Goal: Information Seeking & Learning: Learn about a topic

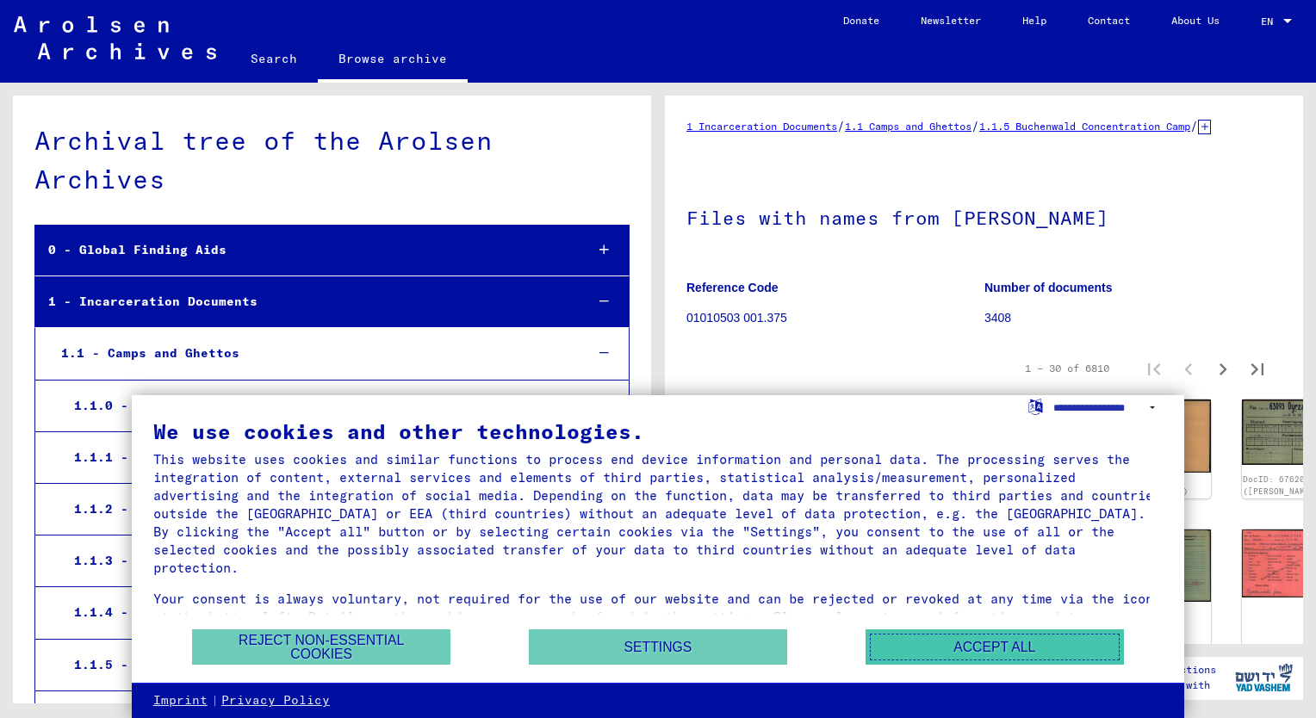
click at [989, 639] on button "Accept all" at bounding box center [994, 646] width 258 height 35
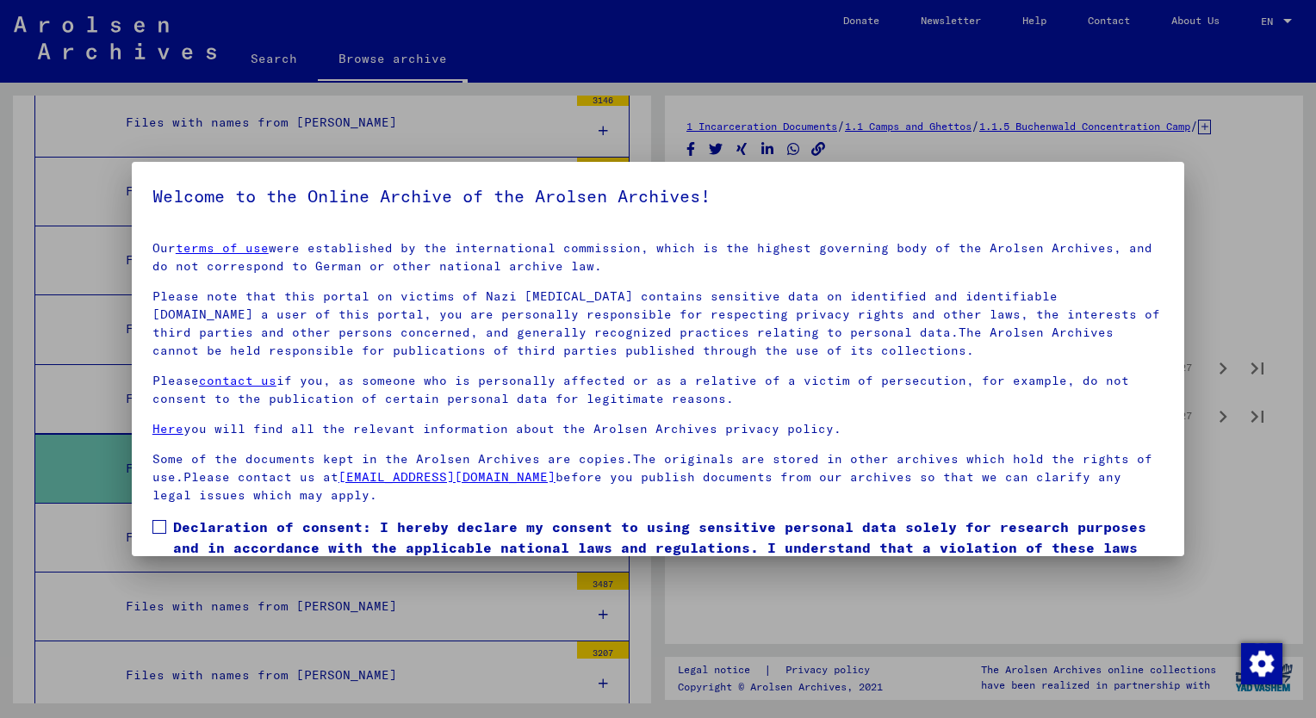
scroll to position [83, 0]
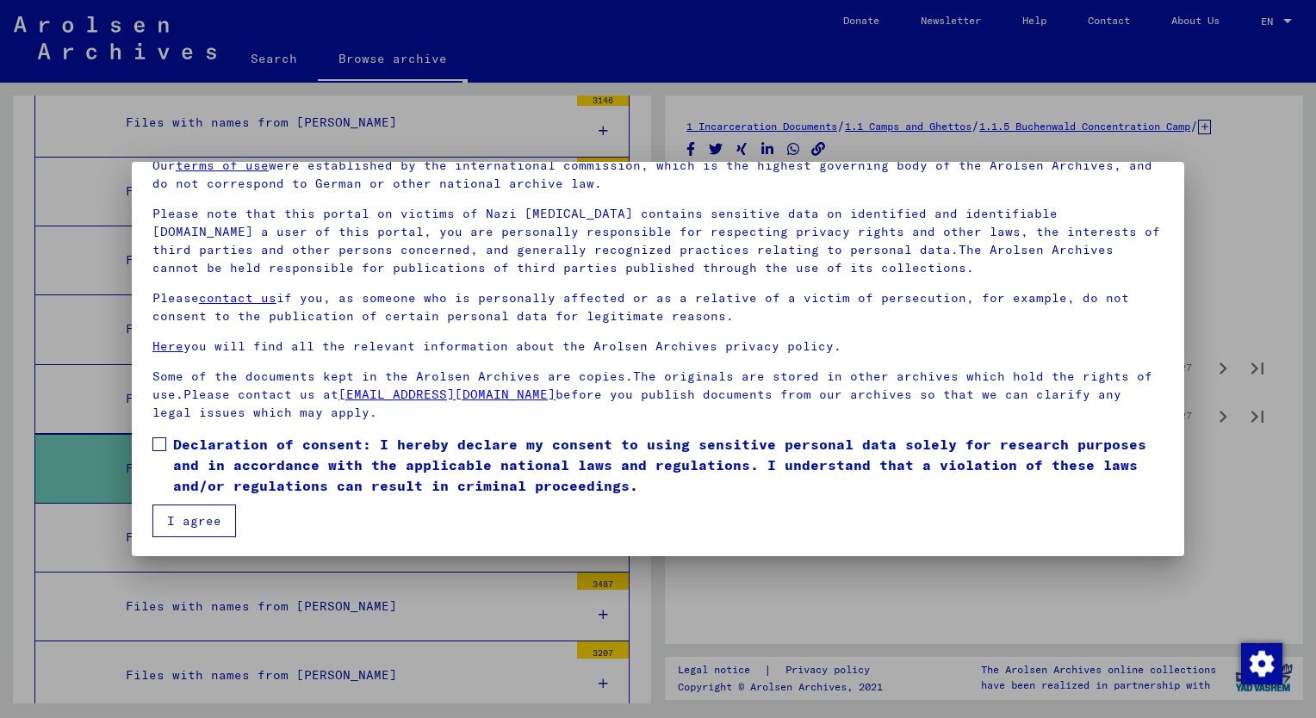
click at [183, 518] on button "I agree" at bounding box center [194, 521] width 84 height 33
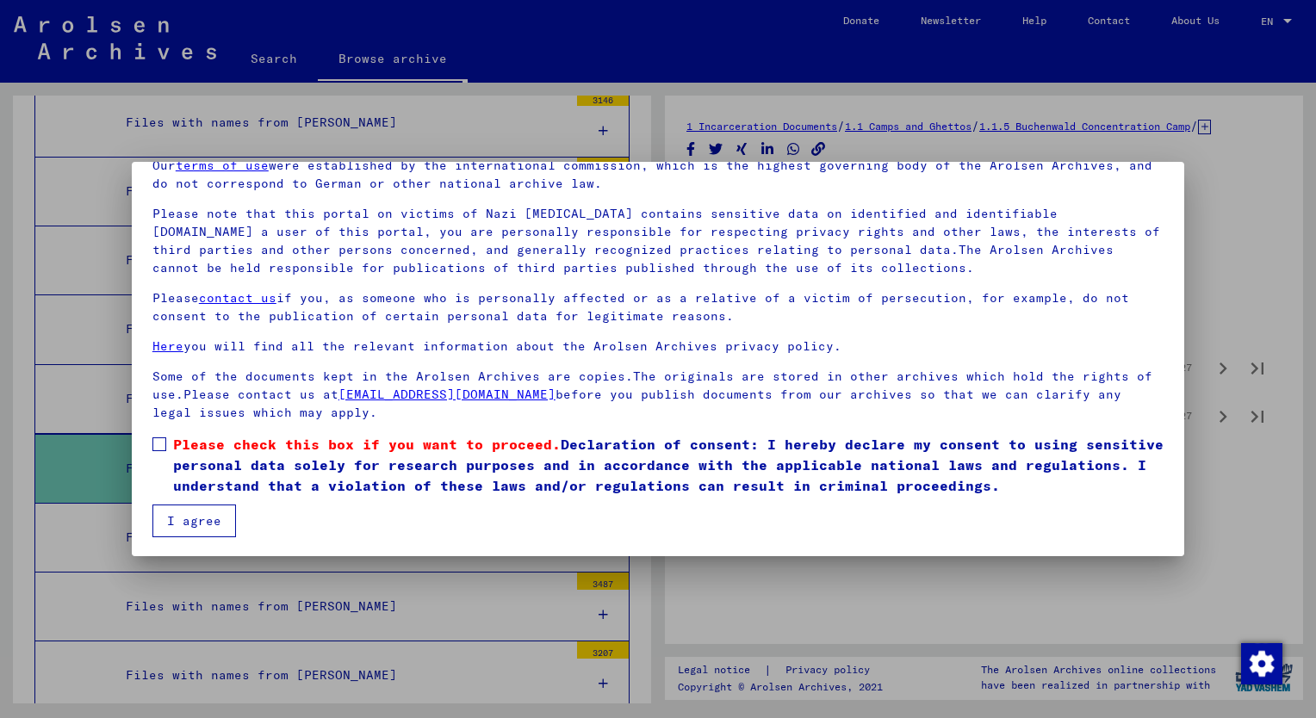
click at [161, 442] on span at bounding box center [159, 444] width 14 height 14
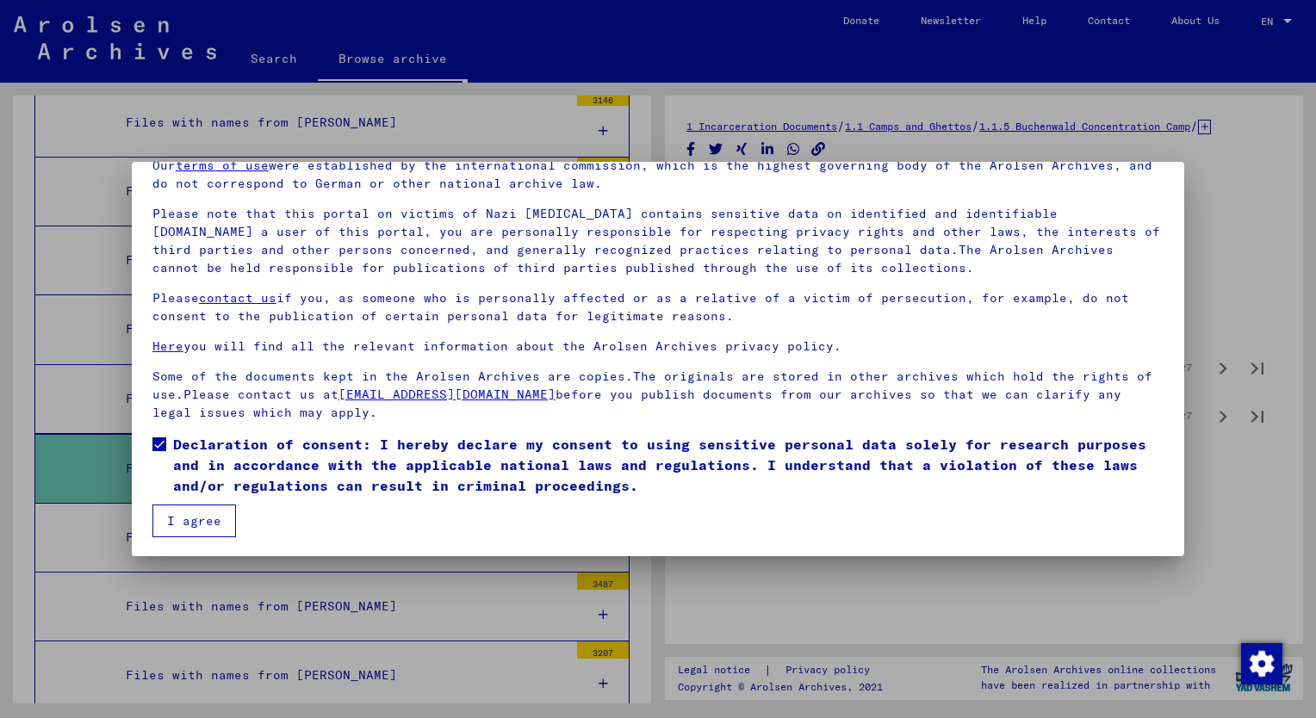
click at [195, 522] on button "I agree" at bounding box center [194, 521] width 84 height 33
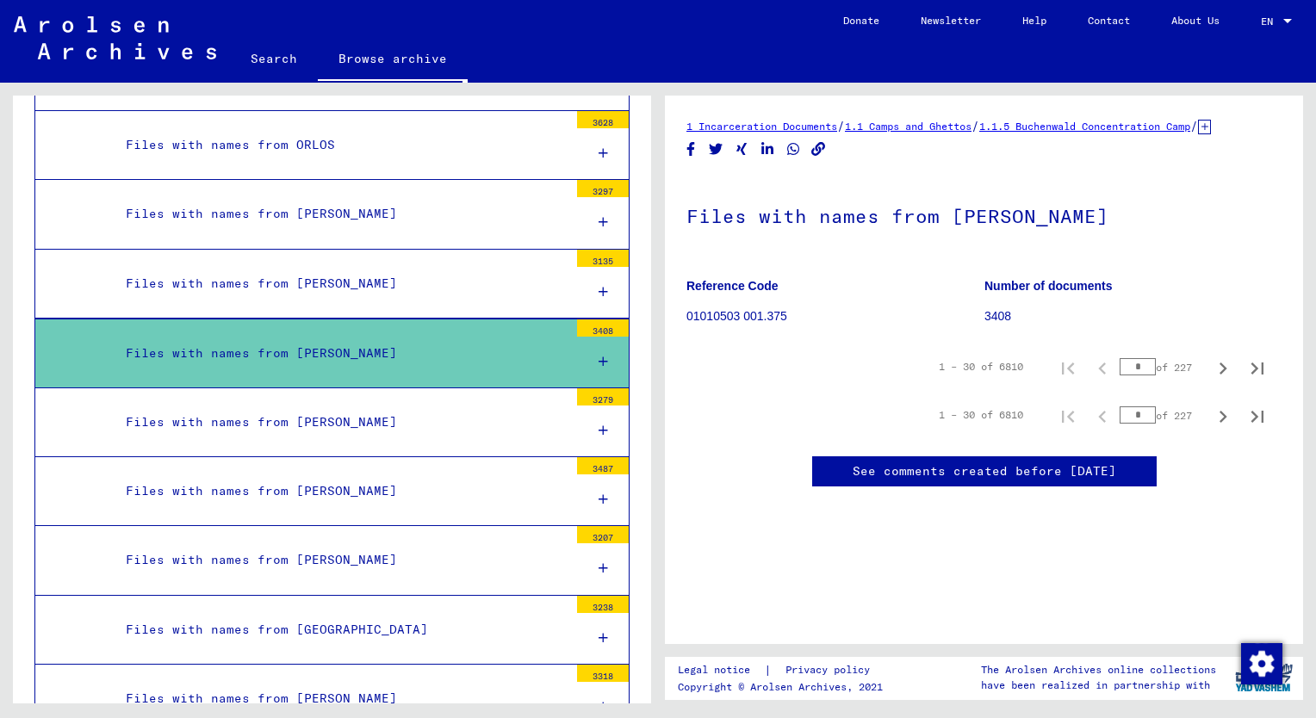
scroll to position [26513, 0]
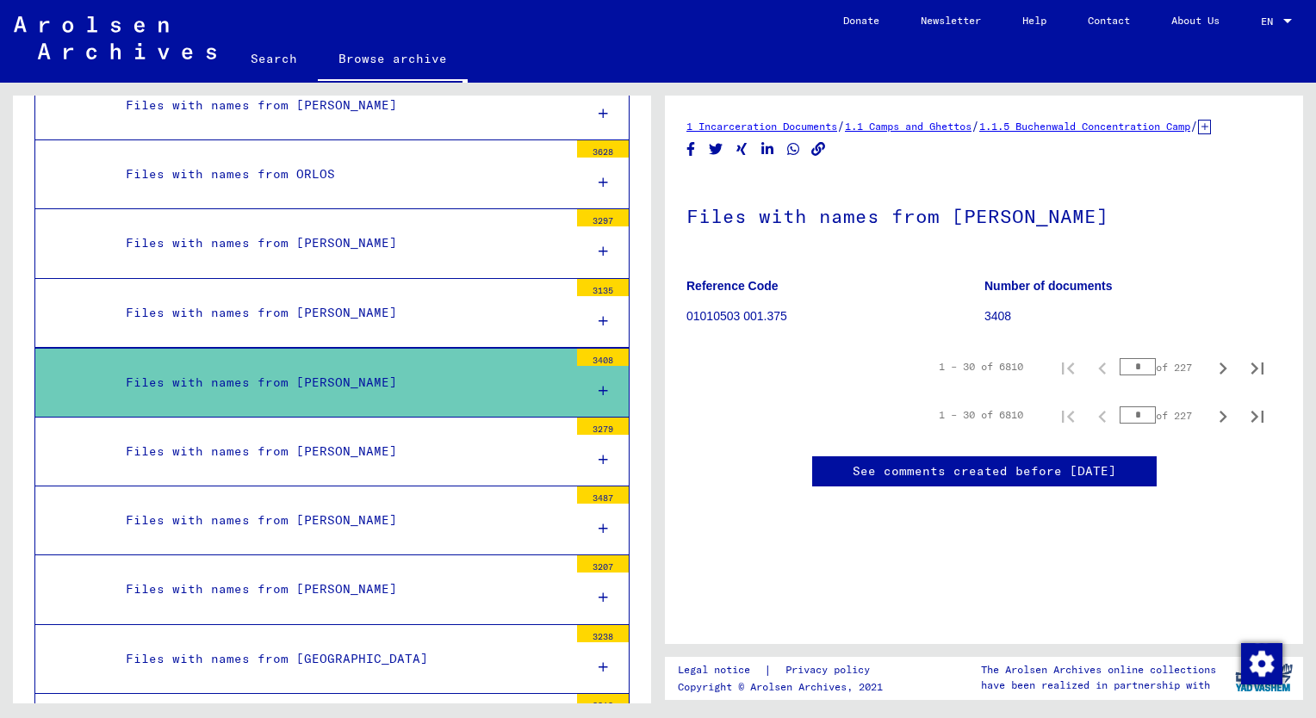
click at [583, 349] on div "3408" at bounding box center [603, 357] width 52 height 17
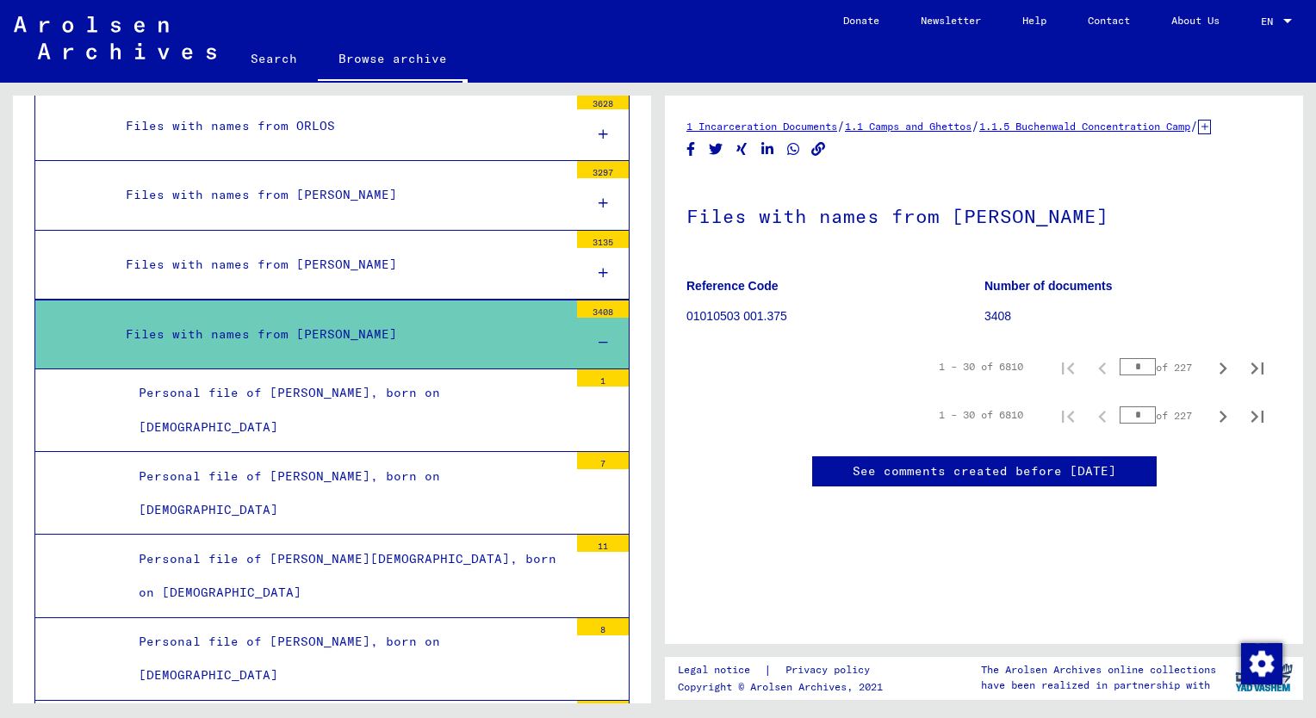
scroll to position [26599, 0]
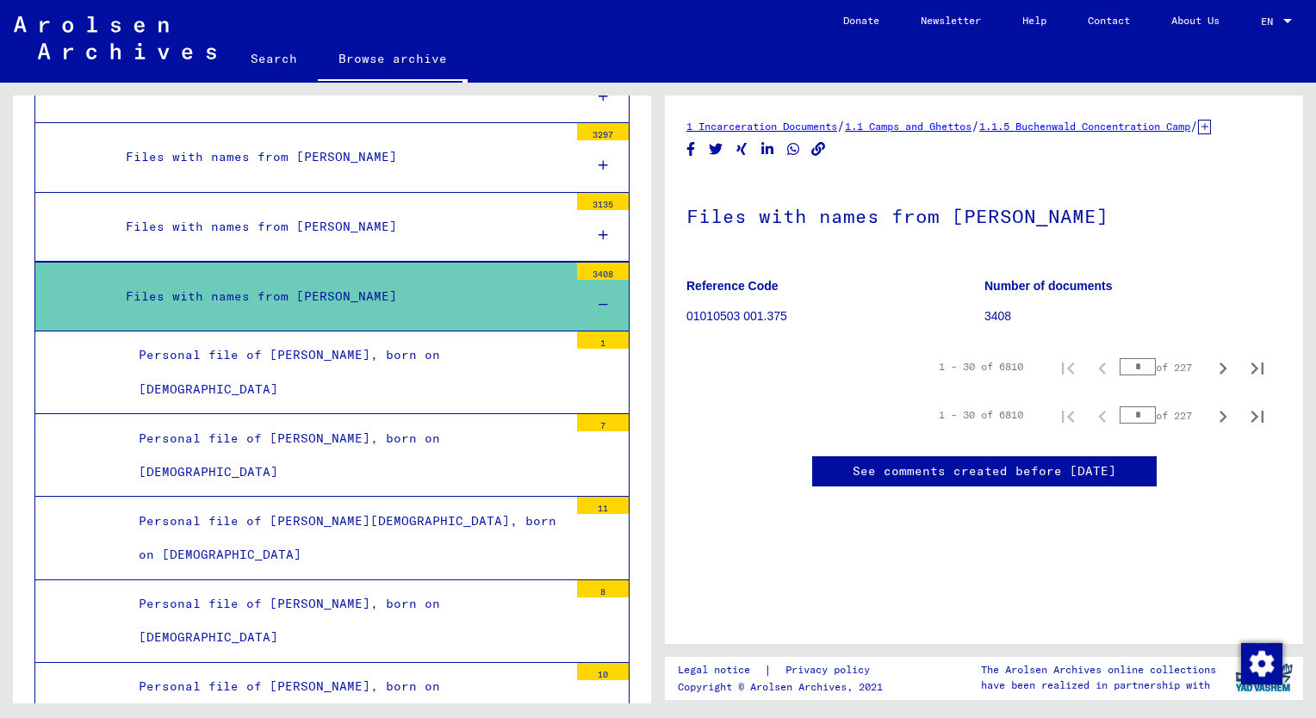
click at [356, 422] on div "Personal file of [PERSON_NAME], born on [DEMOGRAPHIC_DATA]" at bounding box center [347, 455] width 443 height 67
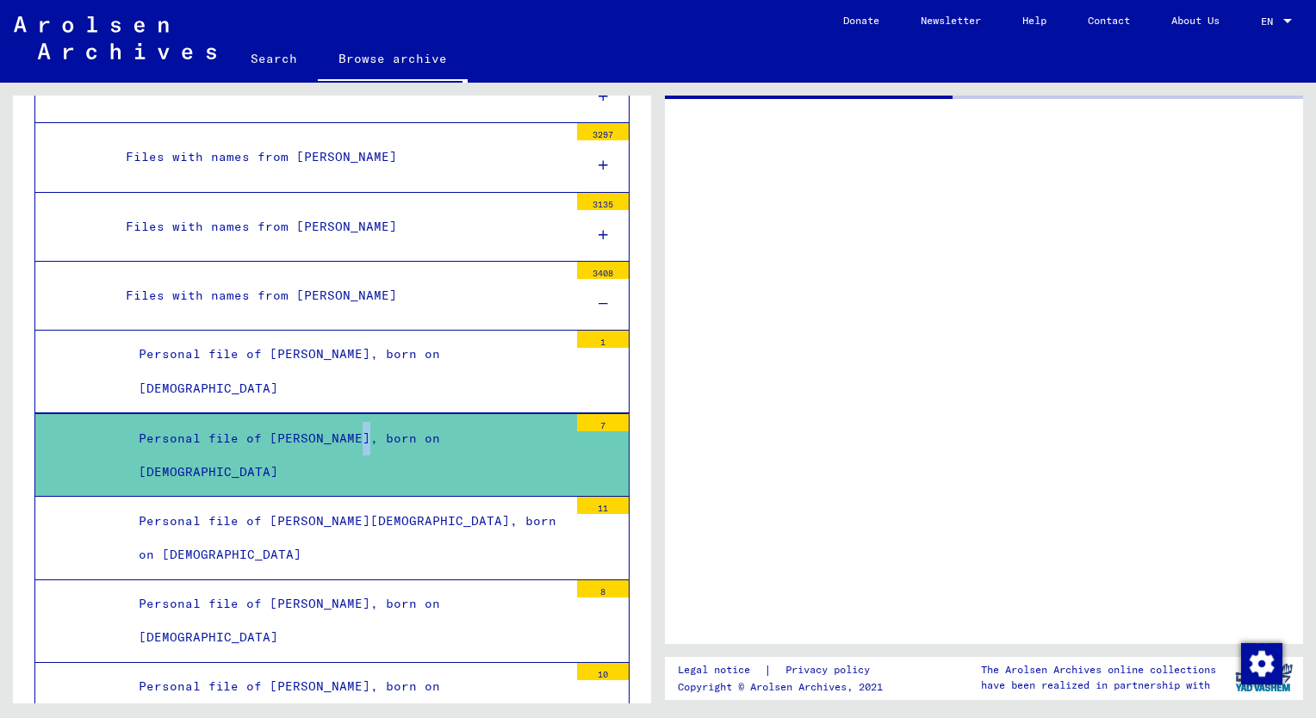
click at [356, 422] on div "Personal file of [PERSON_NAME], born on [DEMOGRAPHIC_DATA]" at bounding box center [347, 455] width 443 height 67
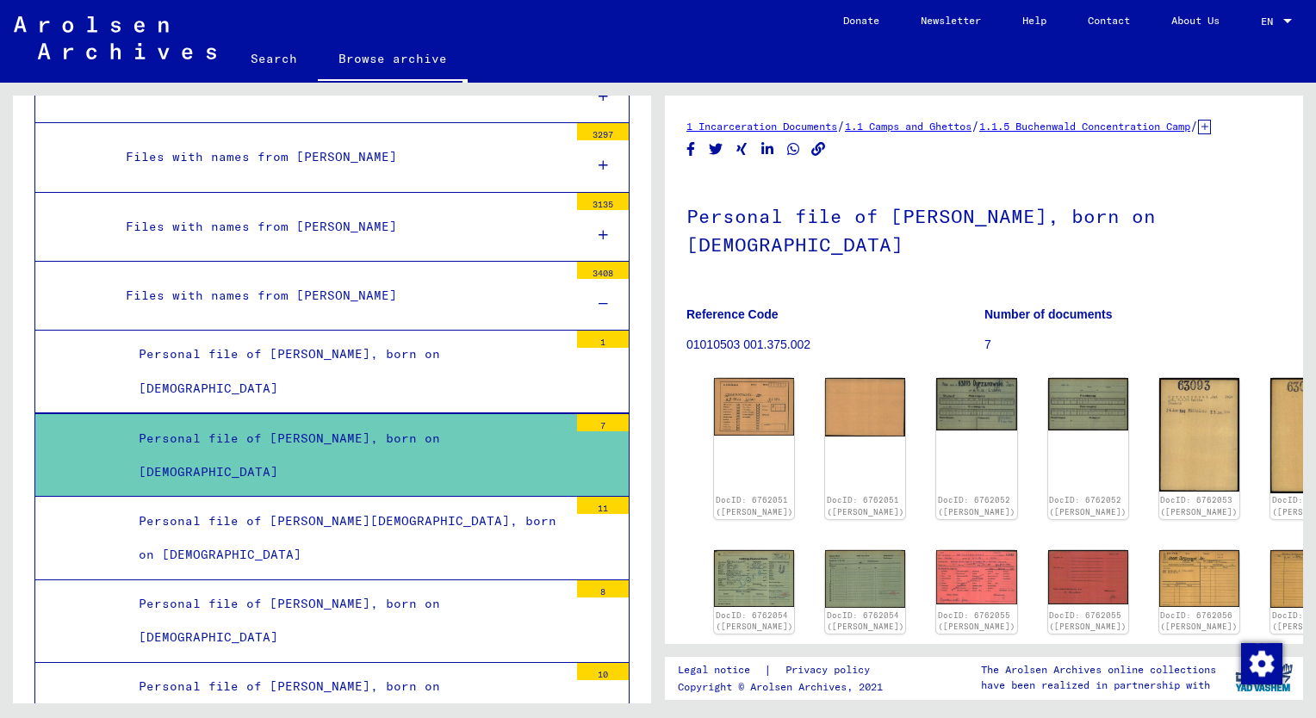
click at [296, 422] on div "Personal file of [PERSON_NAME], born on [DEMOGRAPHIC_DATA]" at bounding box center [347, 455] width 443 height 67
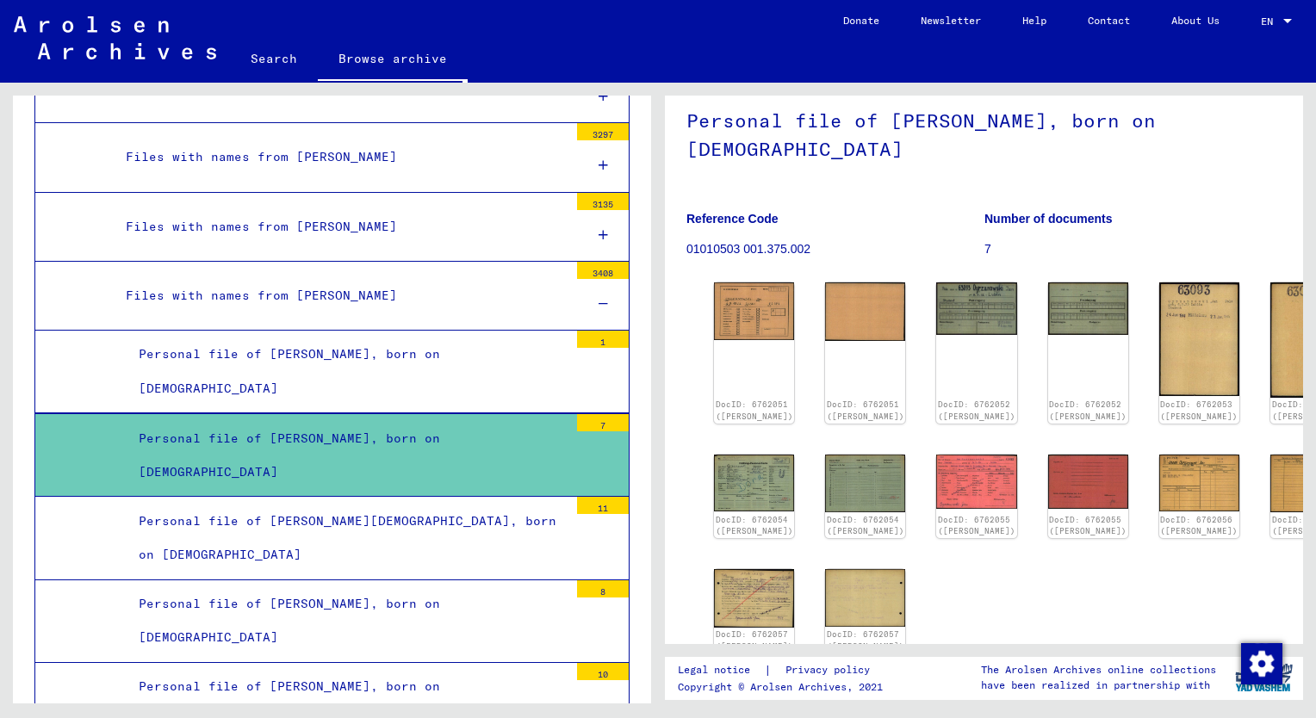
scroll to position [86, 0]
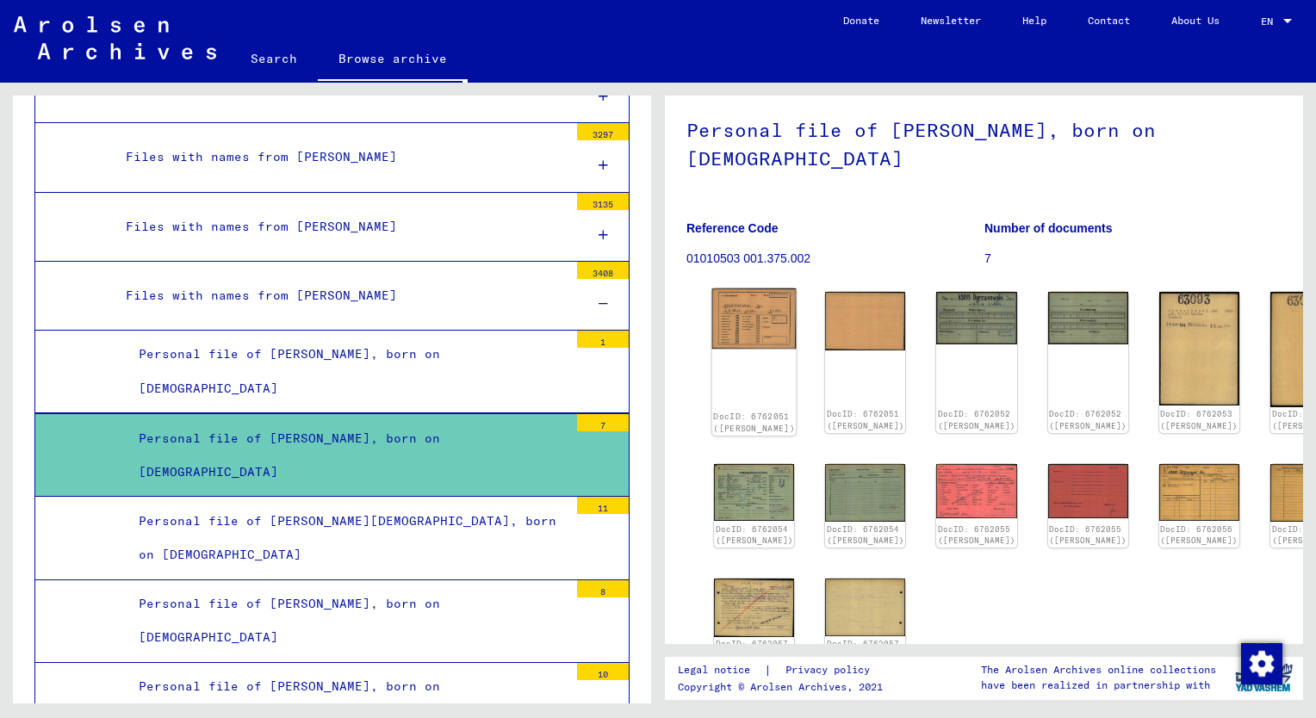
click at [744, 341] on img at bounding box center [754, 318] width 84 height 60
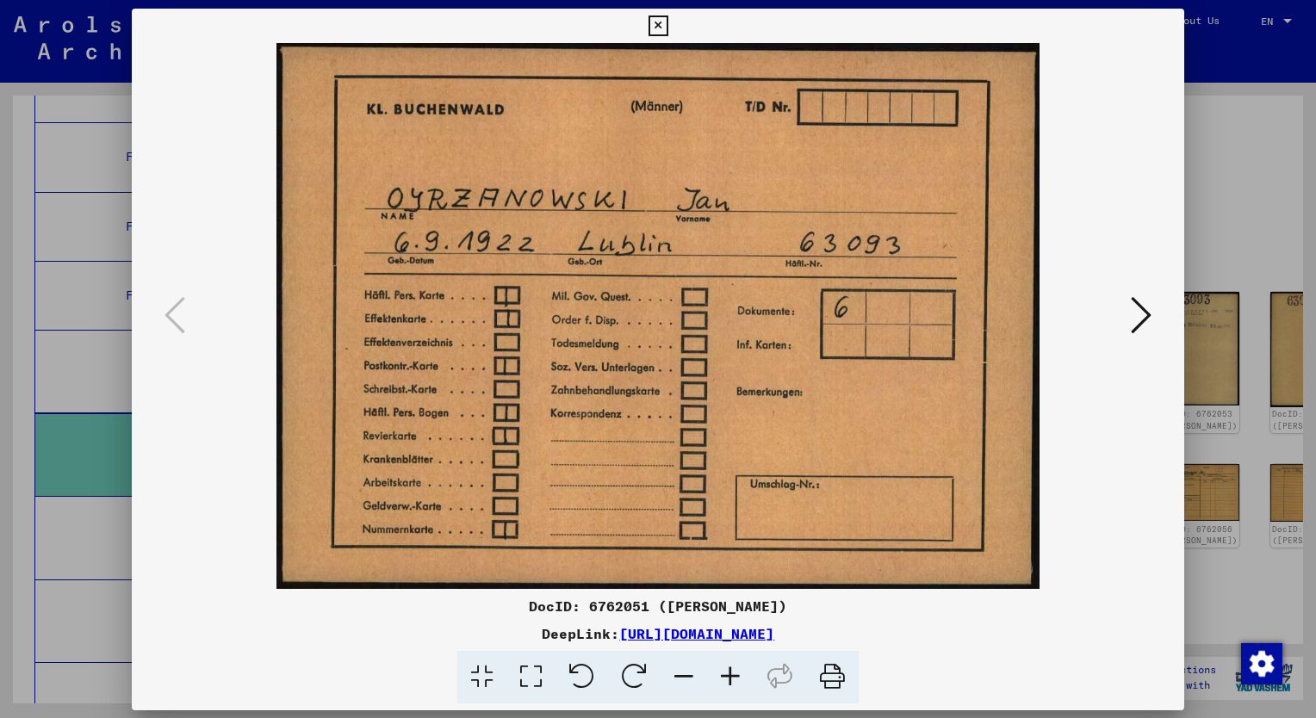
click at [744, 341] on img at bounding box center [657, 316] width 935 height 546
click at [1147, 308] on icon at bounding box center [1141, 314] width 21 height 41
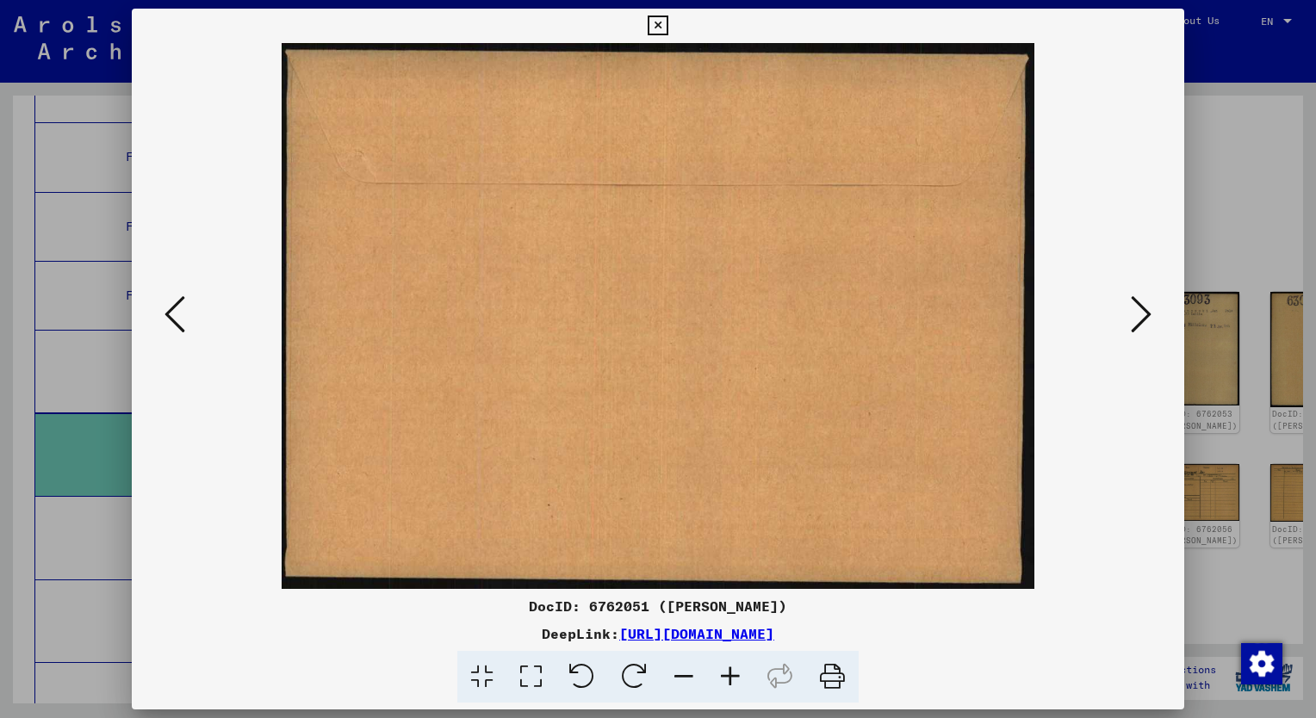
click at [658, 18] on icon at bounding box center [658, 25] width 20 height 21
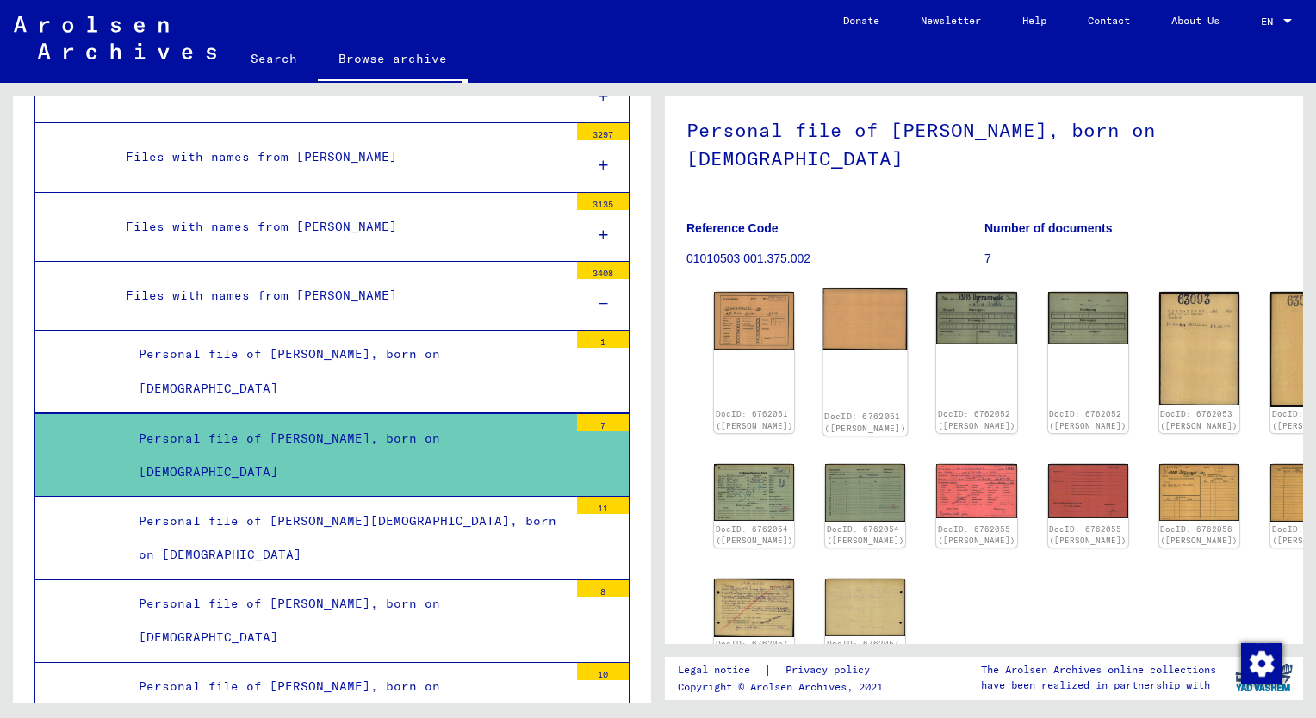
click at [825, 327] on img at bounding box center [865, 318] width 84 height 61
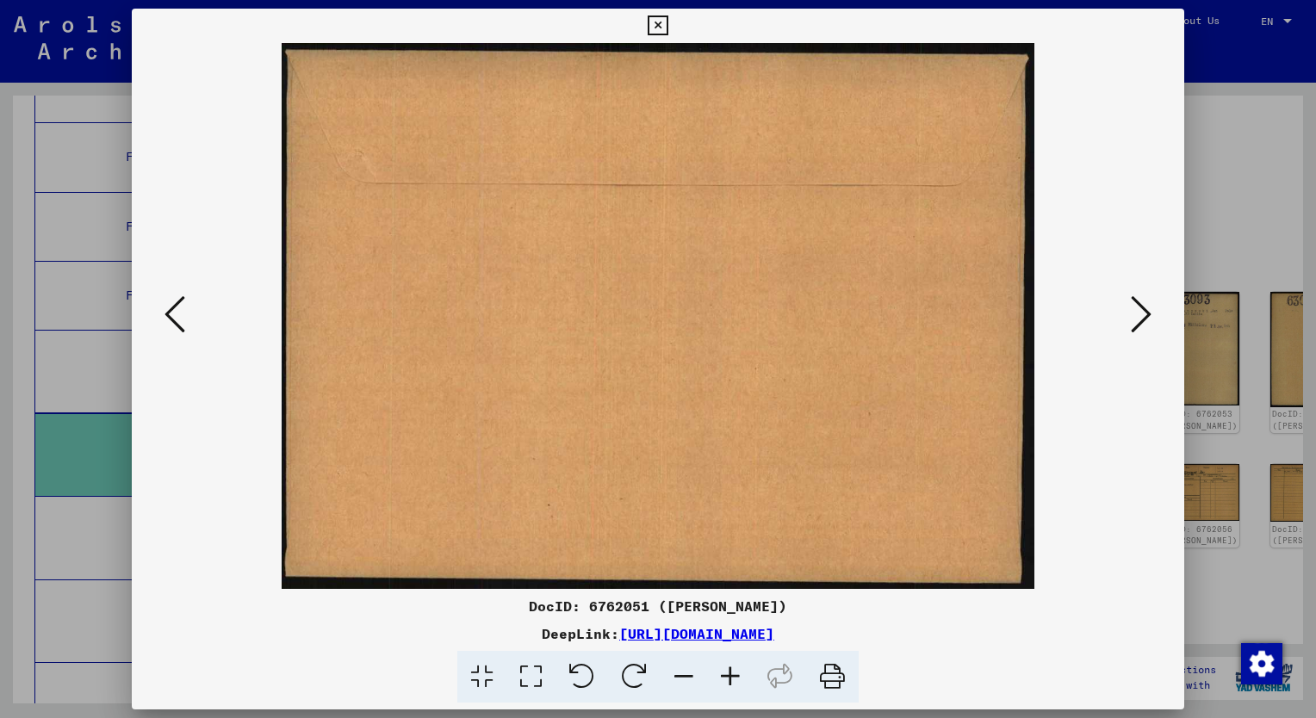
click at [1147, 306] on icon at bounding box center [1141, 314] width 21 height 41
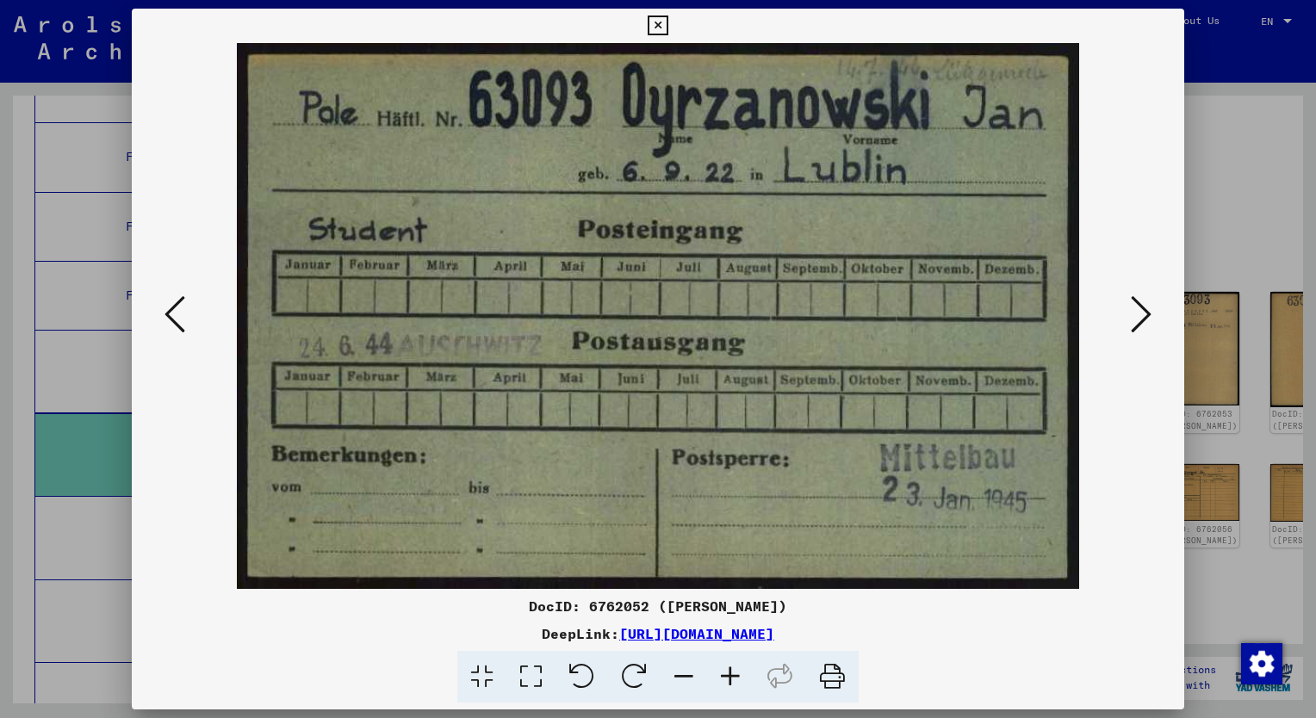
click at [1138, 313] on icon at bounding box center [1141, 314] width 21 height 41
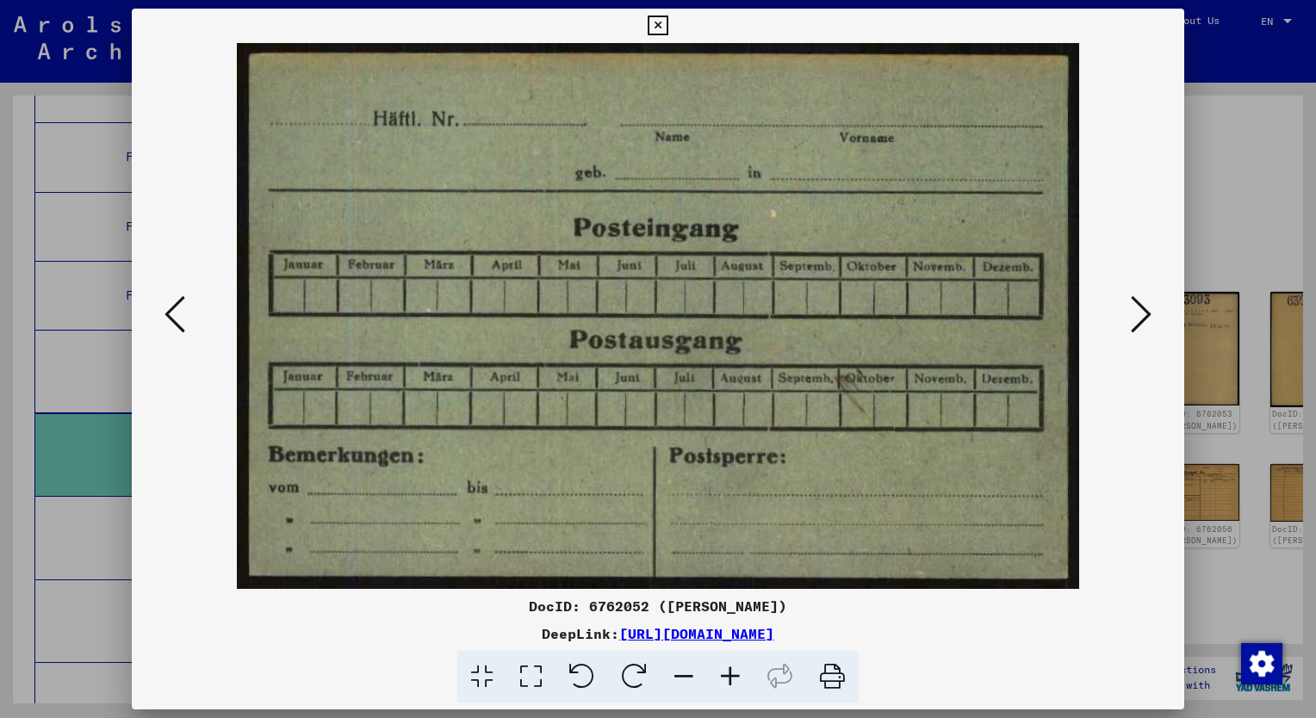
click at [1138, 313] on icon at bounding box center [1141, 314] width 21 height 41
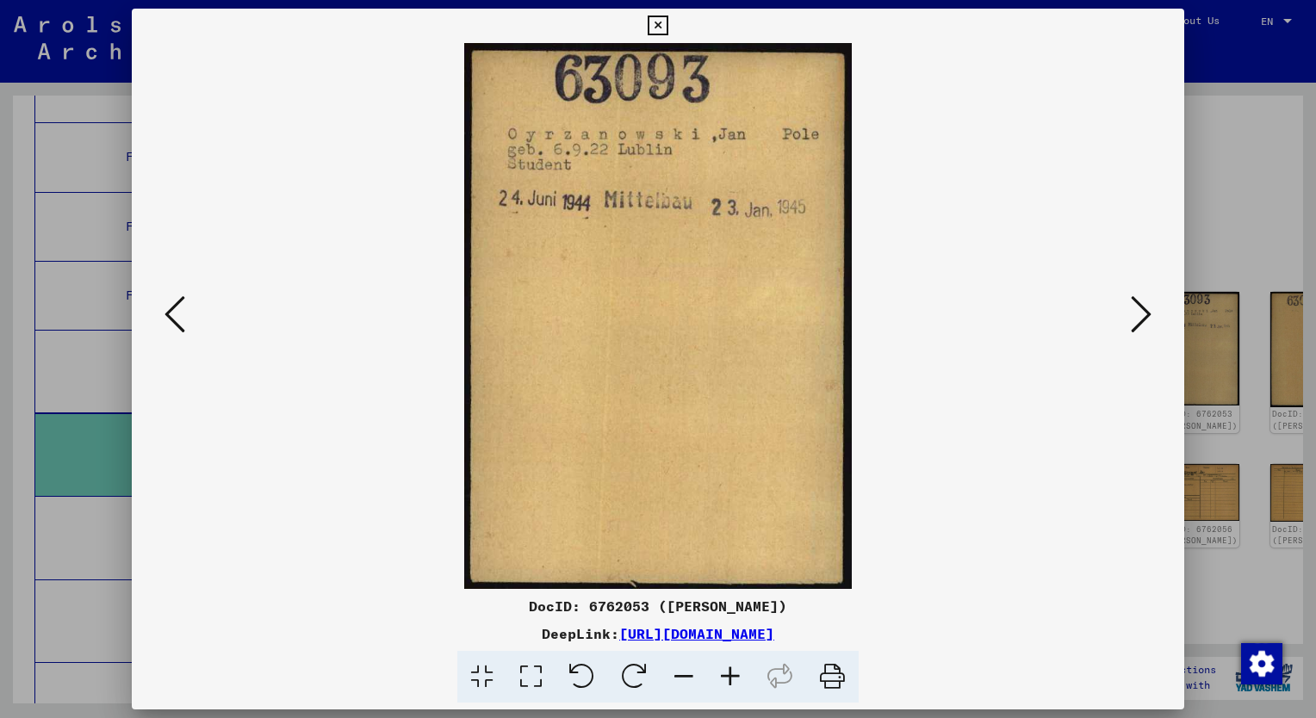
click at [1138, 313] on icon at bounding box center [1141, 314] width 21 height 41
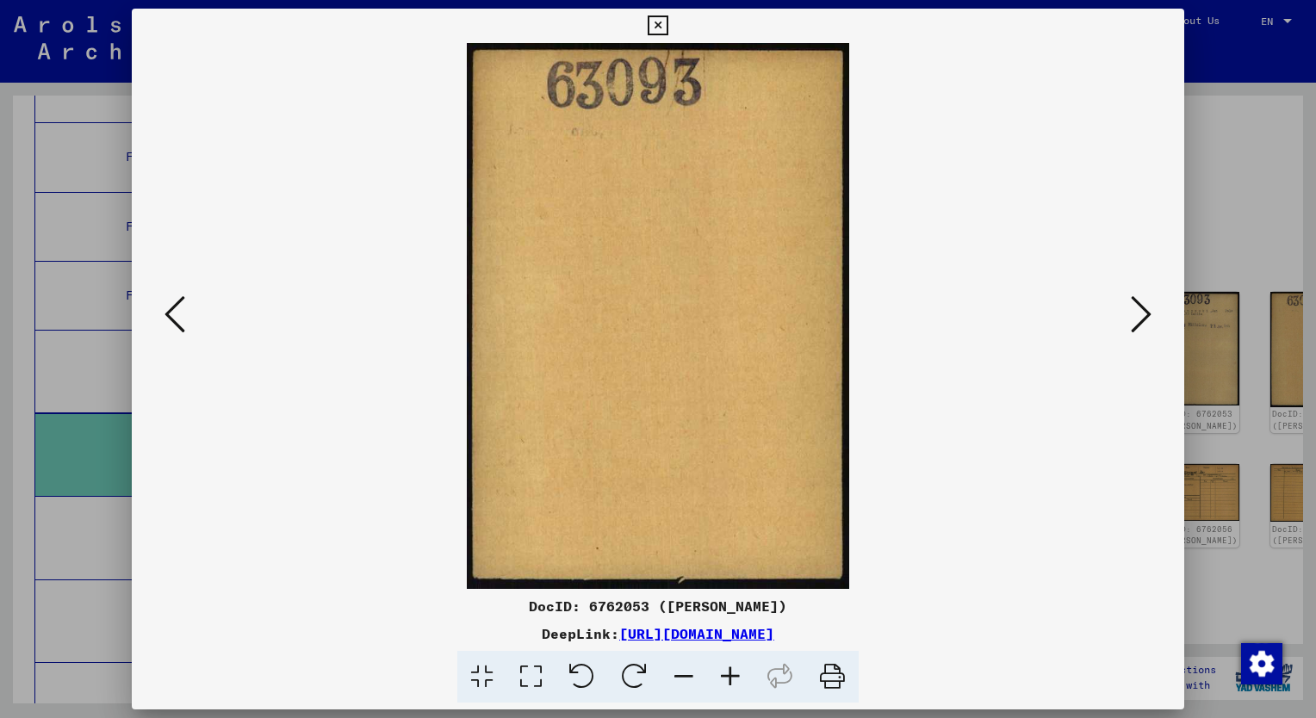
click at [1138, 313] on icon at bounding box center [1141, 314] width 21 height 41
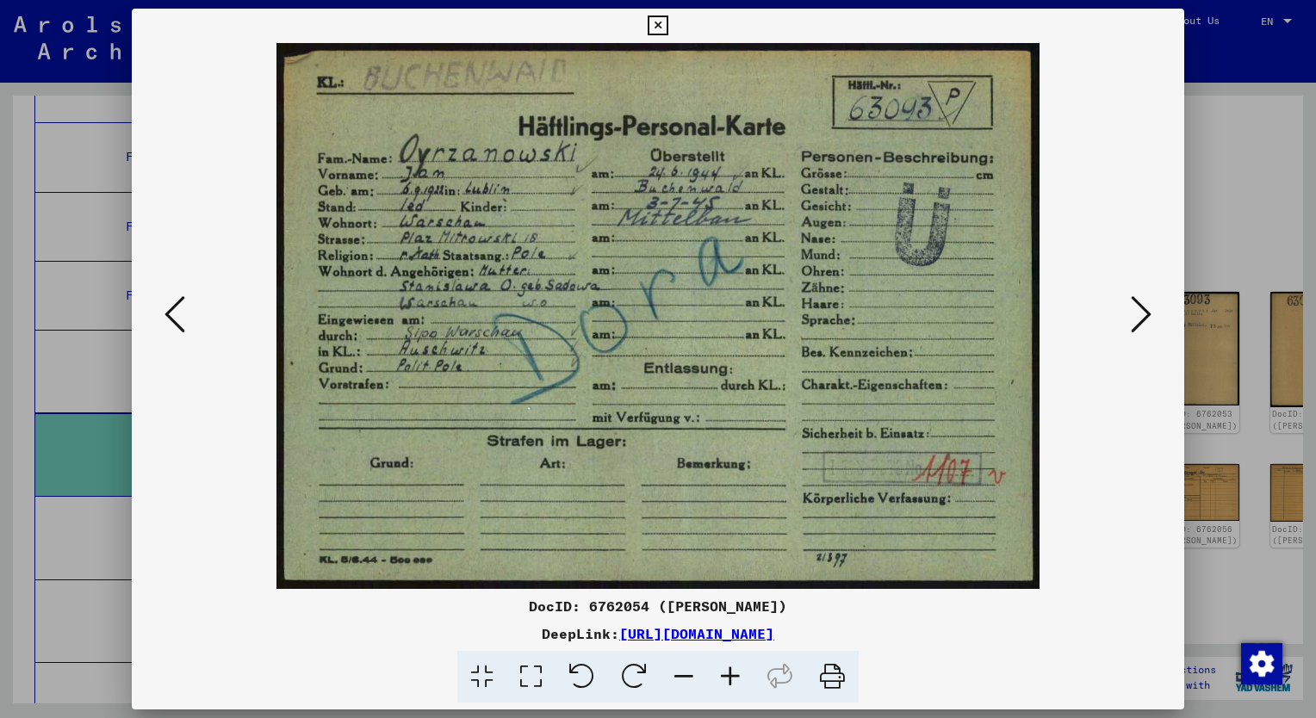
click at [1137, 305] on icon at bounding box center [1141, 314] width 21 height 41
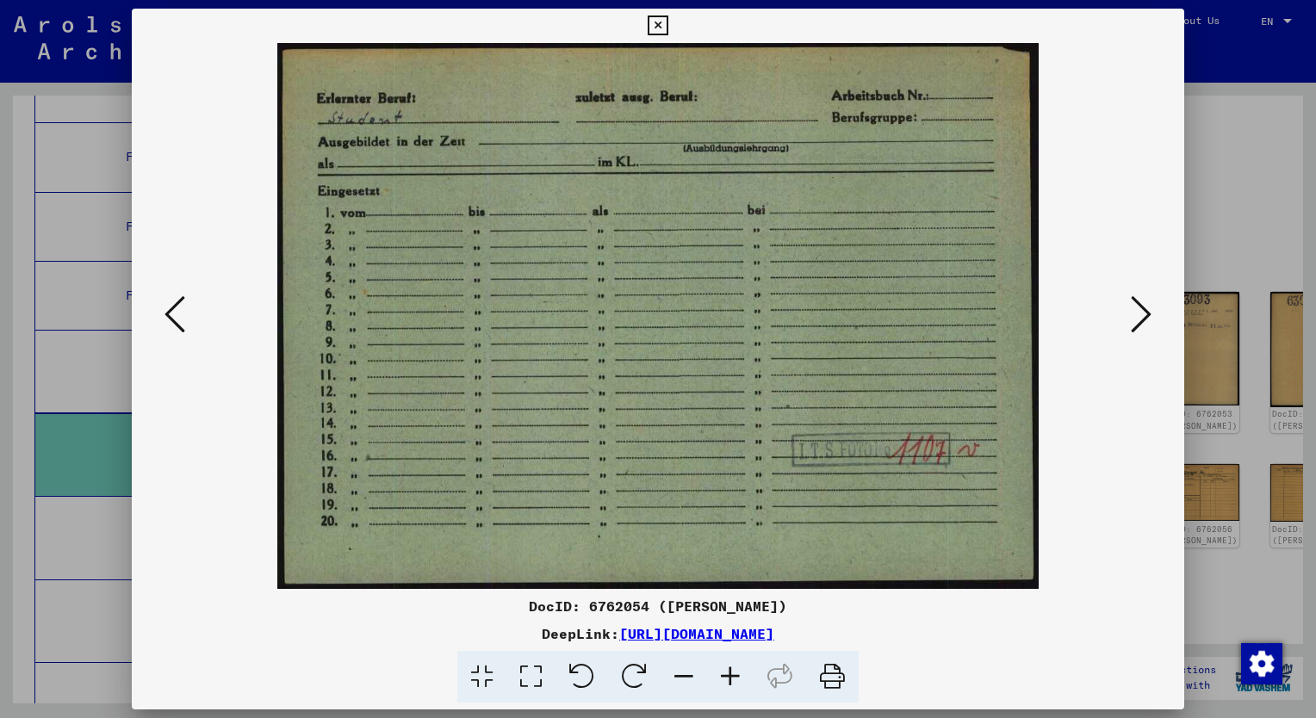
click at [1137, 305] on icon at bounding box center [1141, 314] width 21 height 41
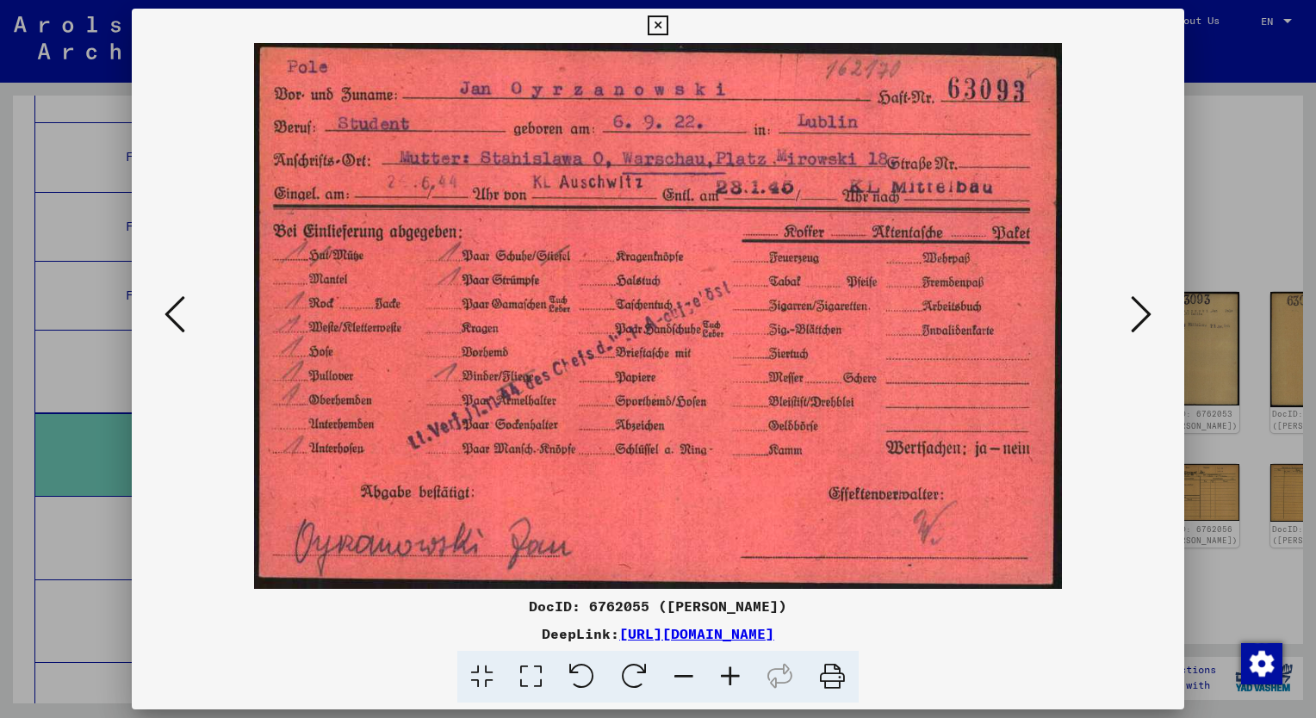
click at [1145, 311] on icon at bounding box center [1141, 314] width 21 height 41
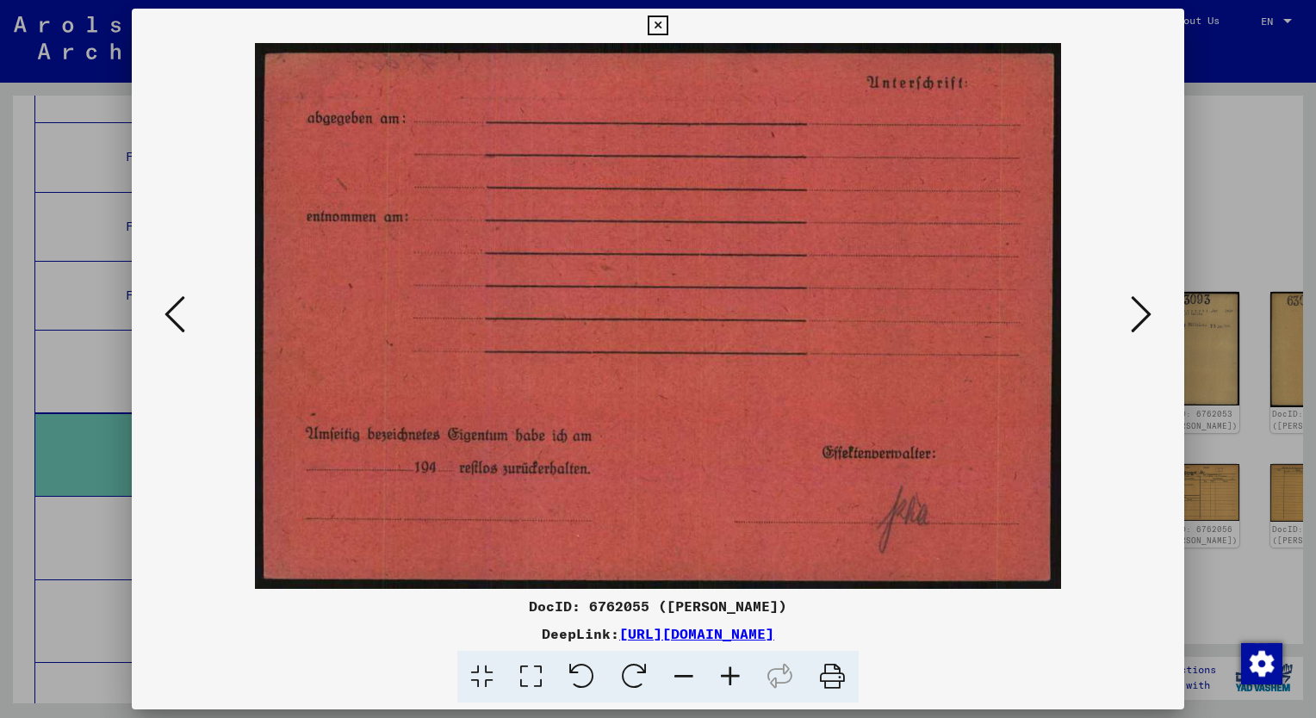
click at [1145, 311] on icon at bounding box center [1141, 314] width 21 height 41
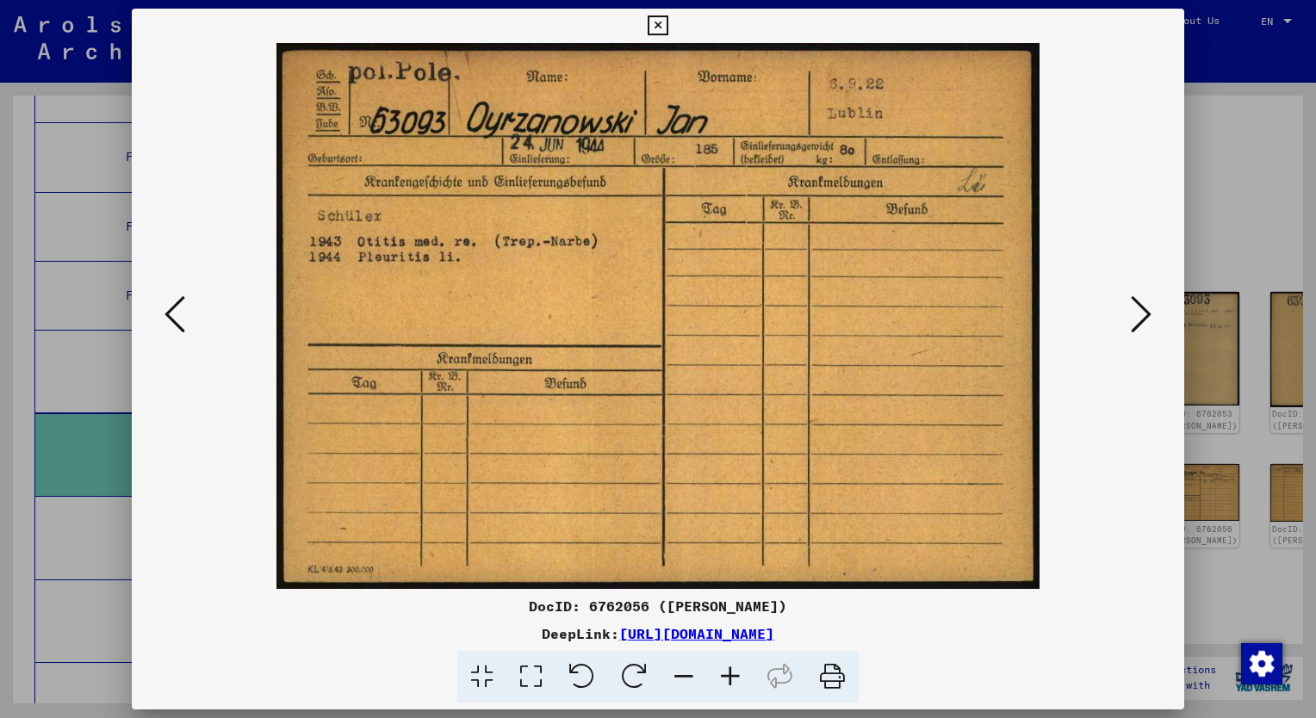
click at [1145, 311] on icon at bounding box center [1141, 314] width 21 height 41
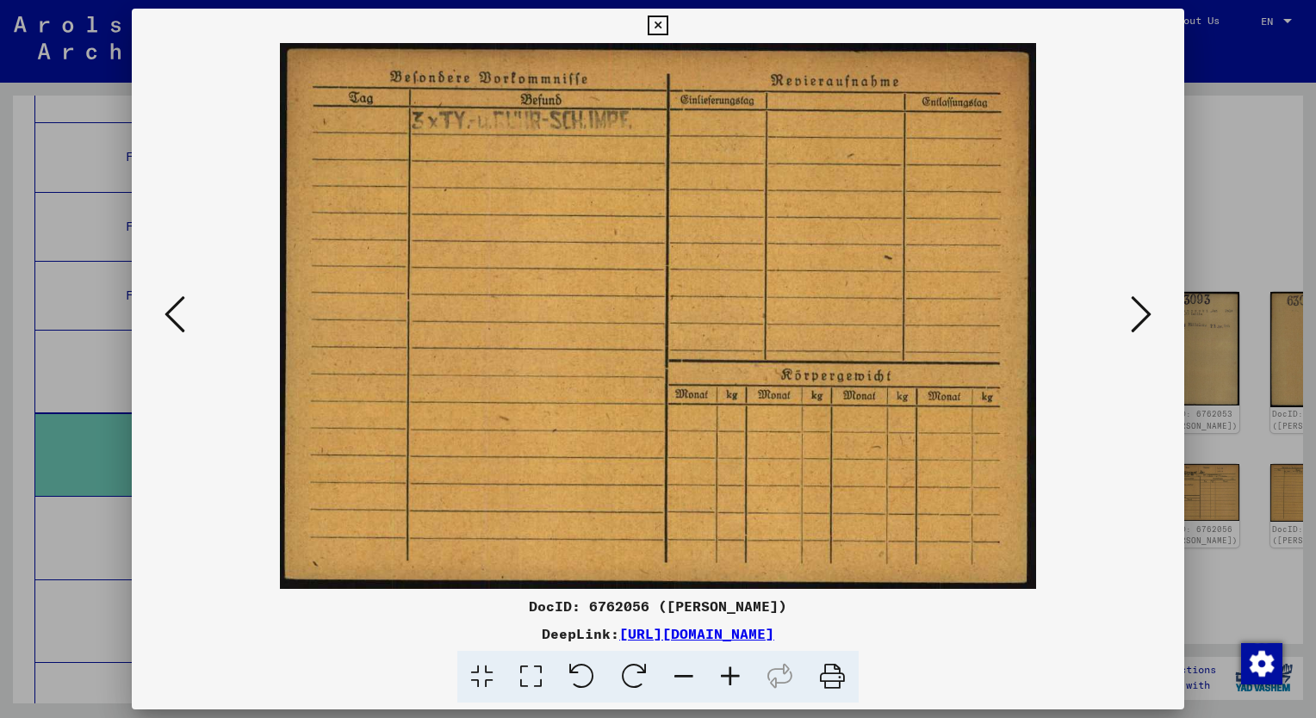
click at [1145, 311] on icon at bounding box center [1141, 314] width 21 height 41
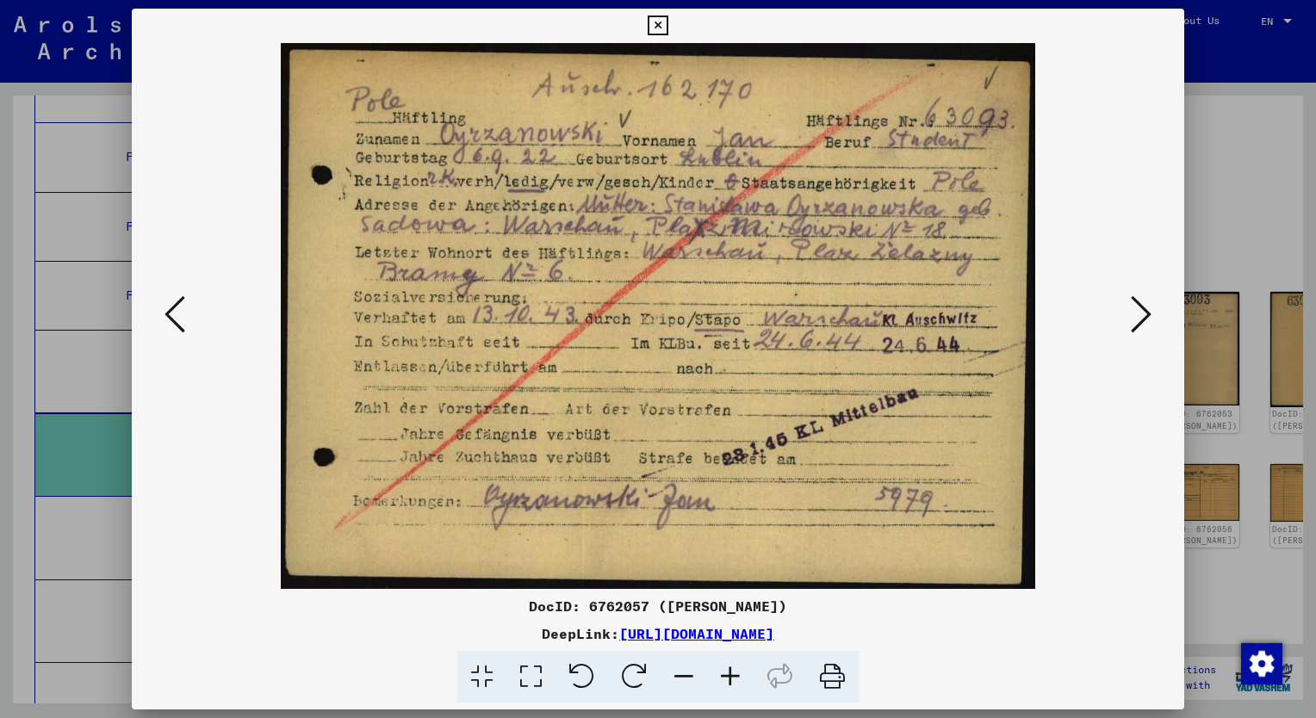
click at [1145, 311] on icon at bounding box center [1141, 314] width 21 height 41
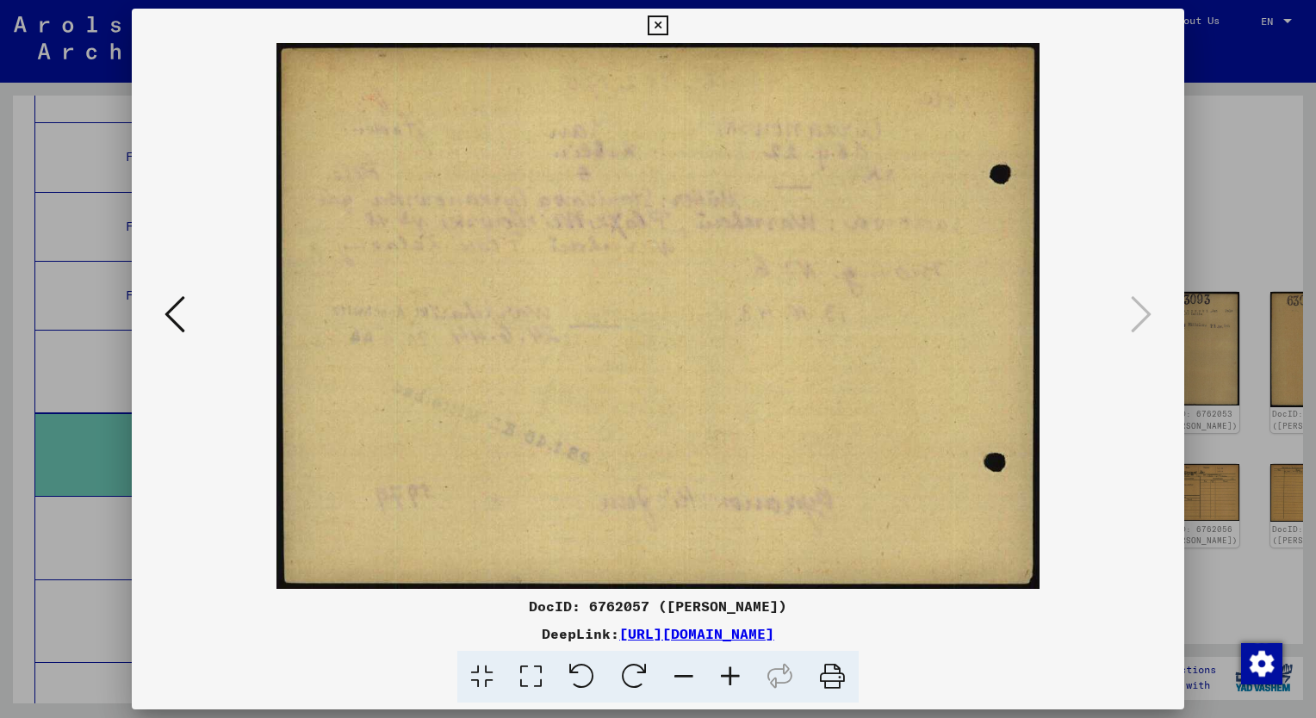
click at [650, 18] on icon at bounding box center [658, 25] width 20 height 21
